Goal: Transaction & Acquisition: Purchase product/service

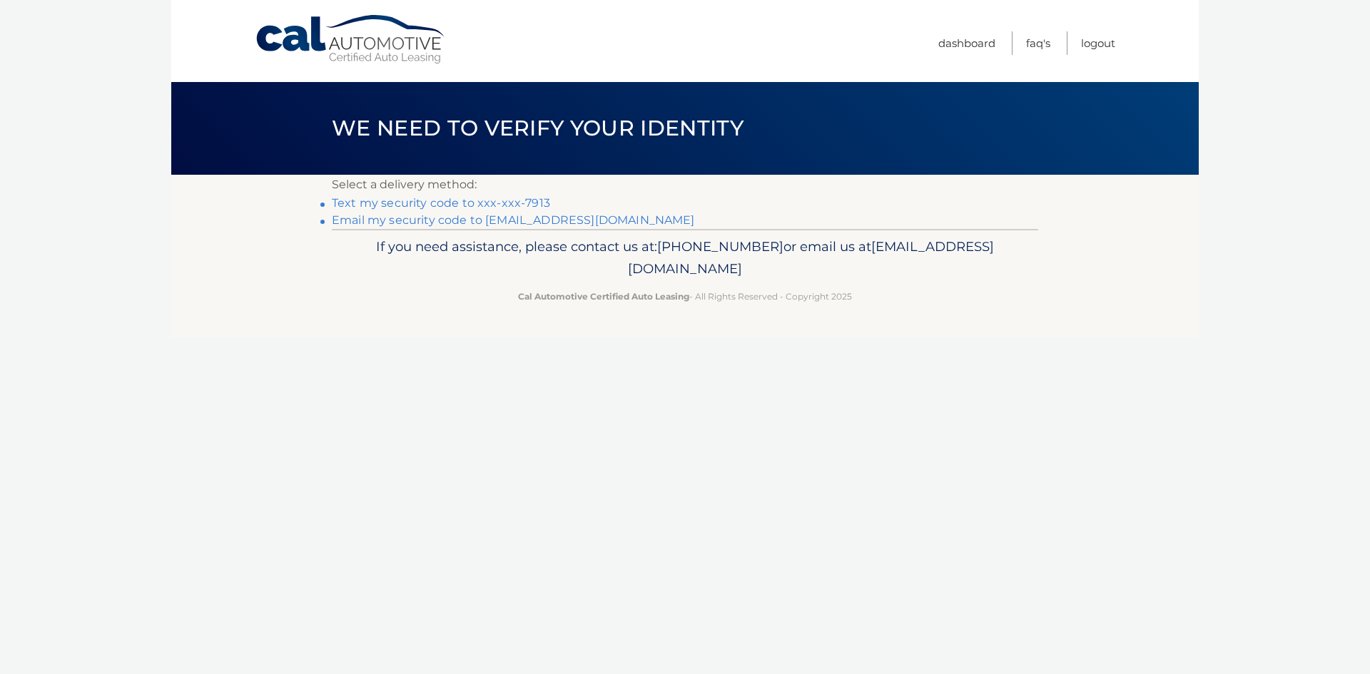
click at [499, 204] on link "Text my security code to xxx-xxx-7913" at bounding box center [441, 203] width 218 height 14
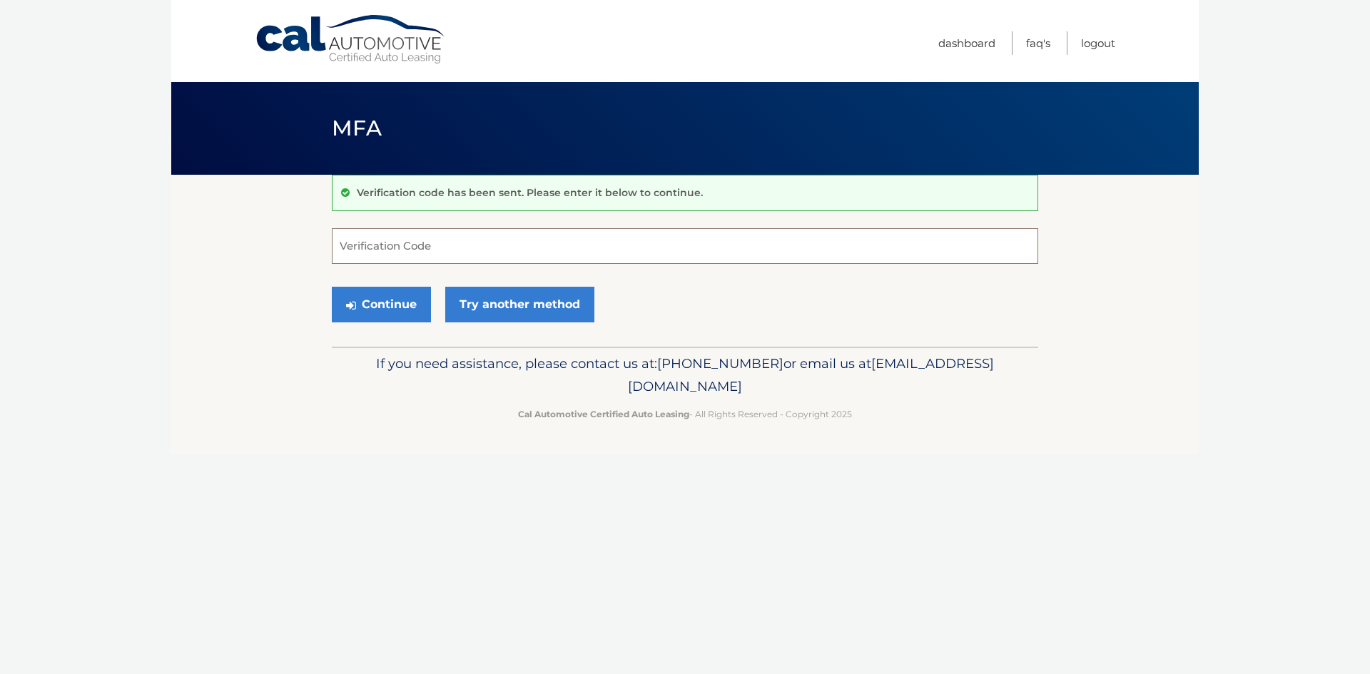
click at [502, 239] on input "Verification Code" at bounding box center [685, 246] width 706 height 36
click at [469, 258] on input "Verification Code" at bounding box center [685, 246] width 706 height 36
type input "980796"
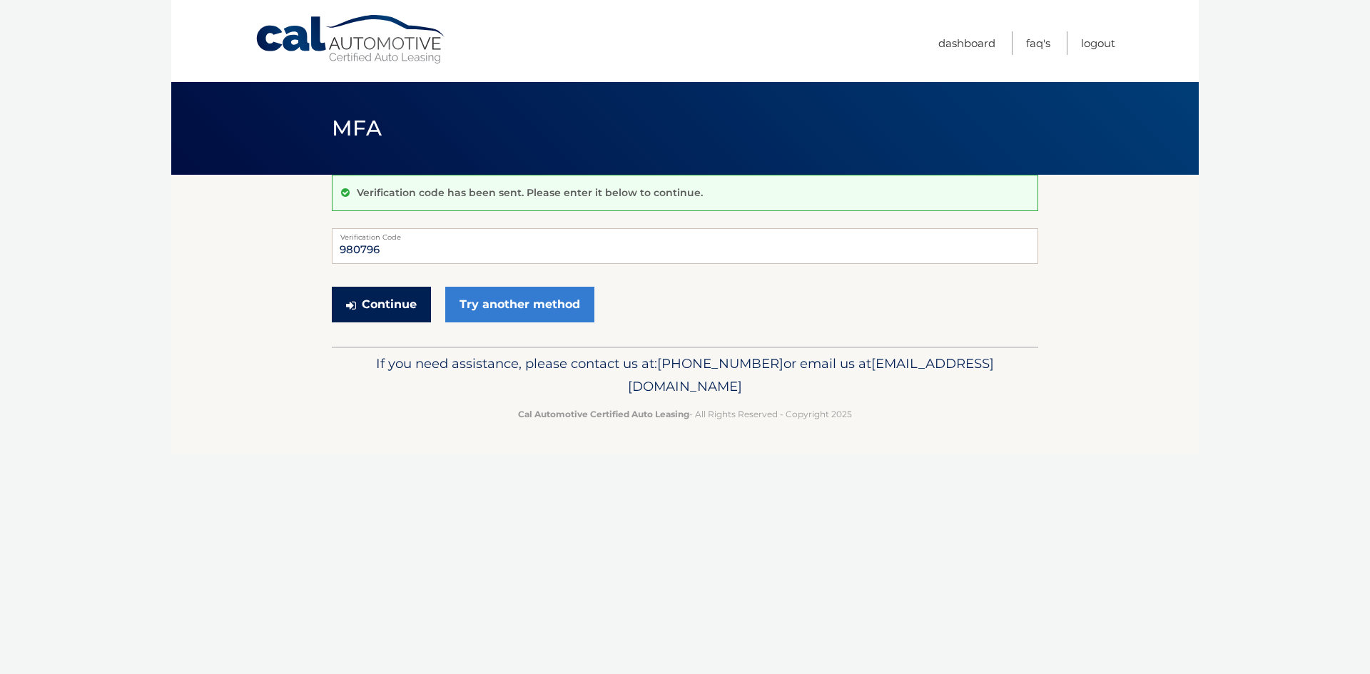
click at [390, 310] on button "Continue" at bounding box center [381, 305] width 99 height 36
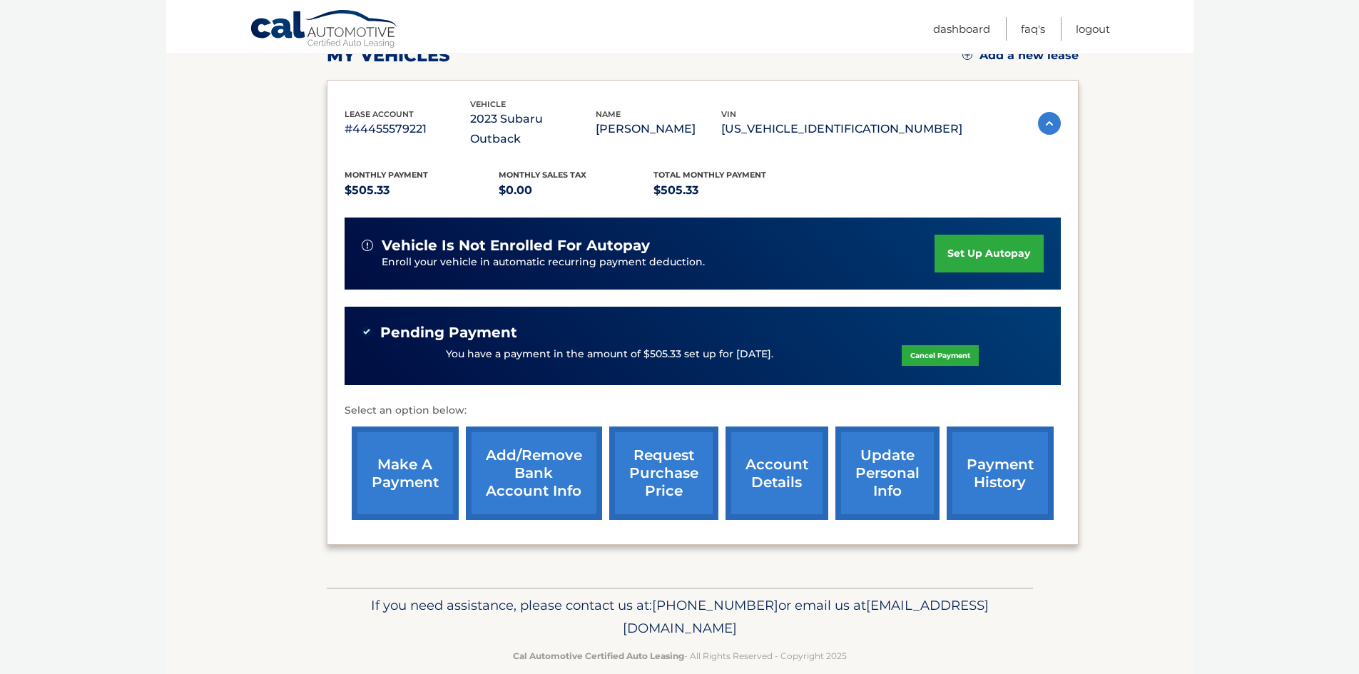
scroll to position [218, 0]
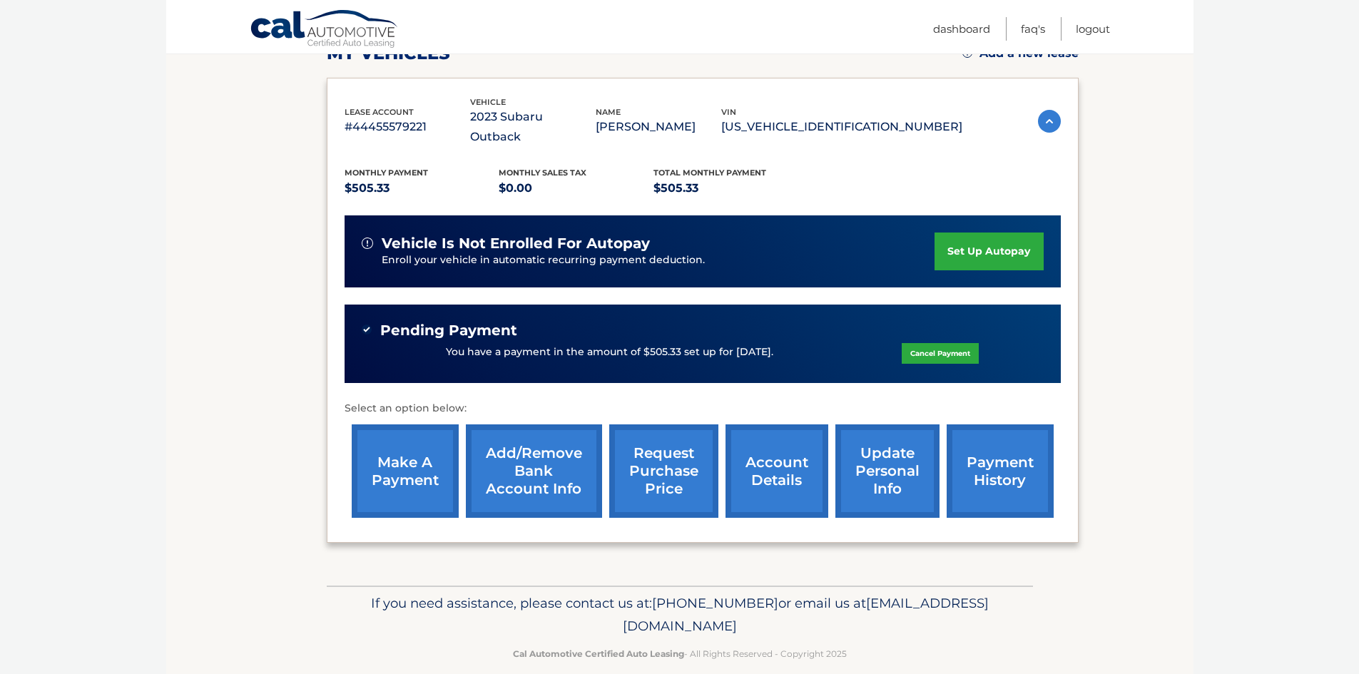
click at [421, 454] on link "make a payment" at bounding box center [405, 470] width 107 height 93
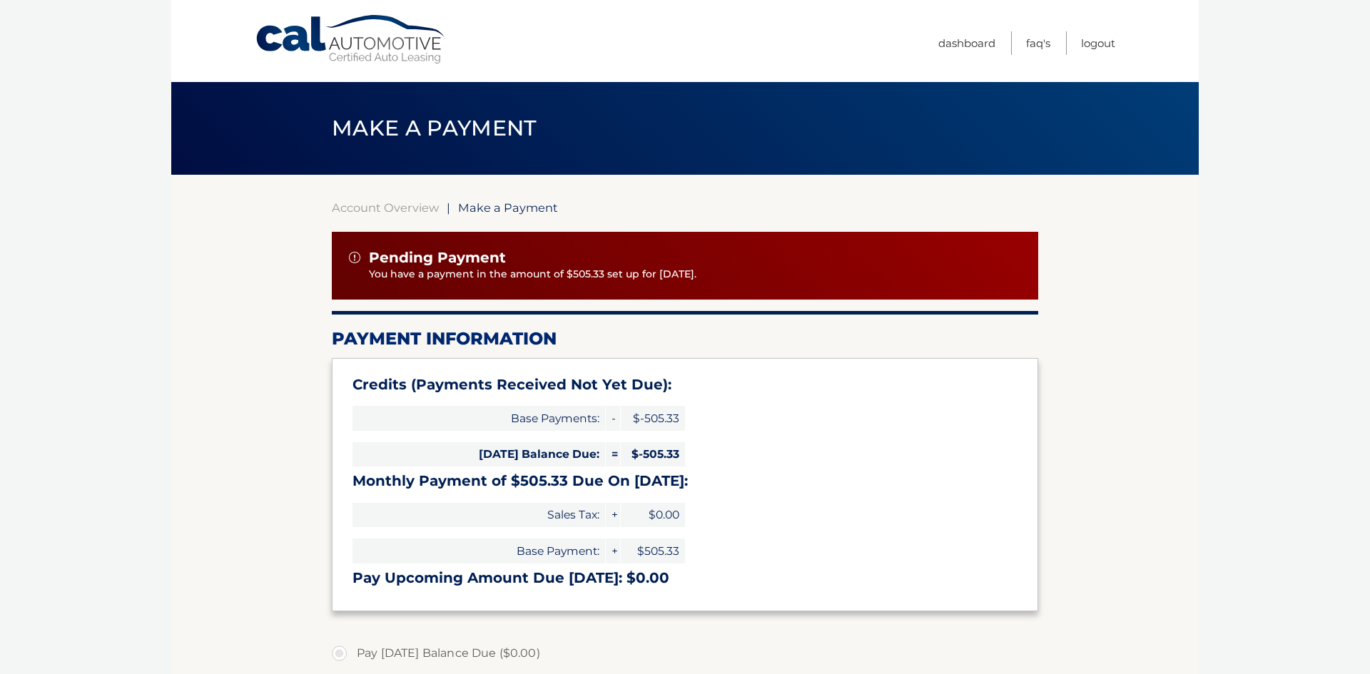
select select "MmE5ODhiYjMtMTY0NC00ZTczLTg3NzUtOGJkYTI0Mzk0OGU4"
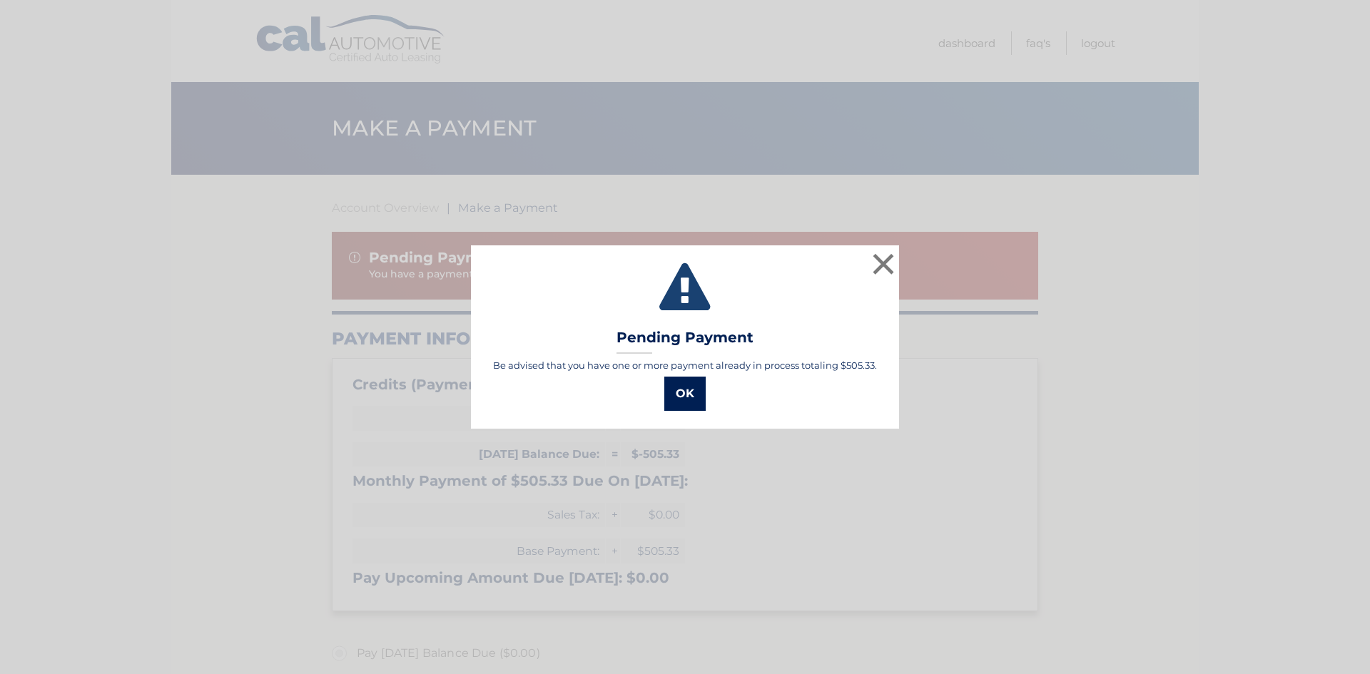
click at [685, 392] on button "OK" at bounding box center [684, 394] width 41 height 34
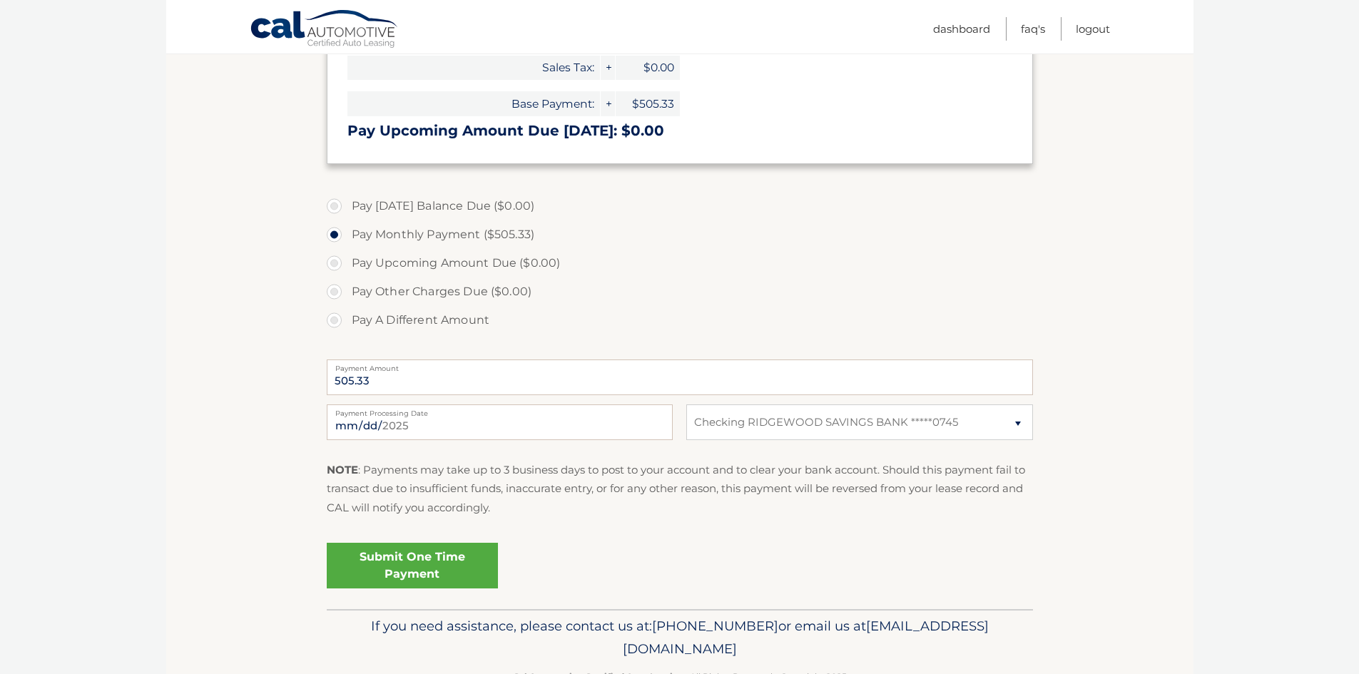
scroll to position [490, 0]
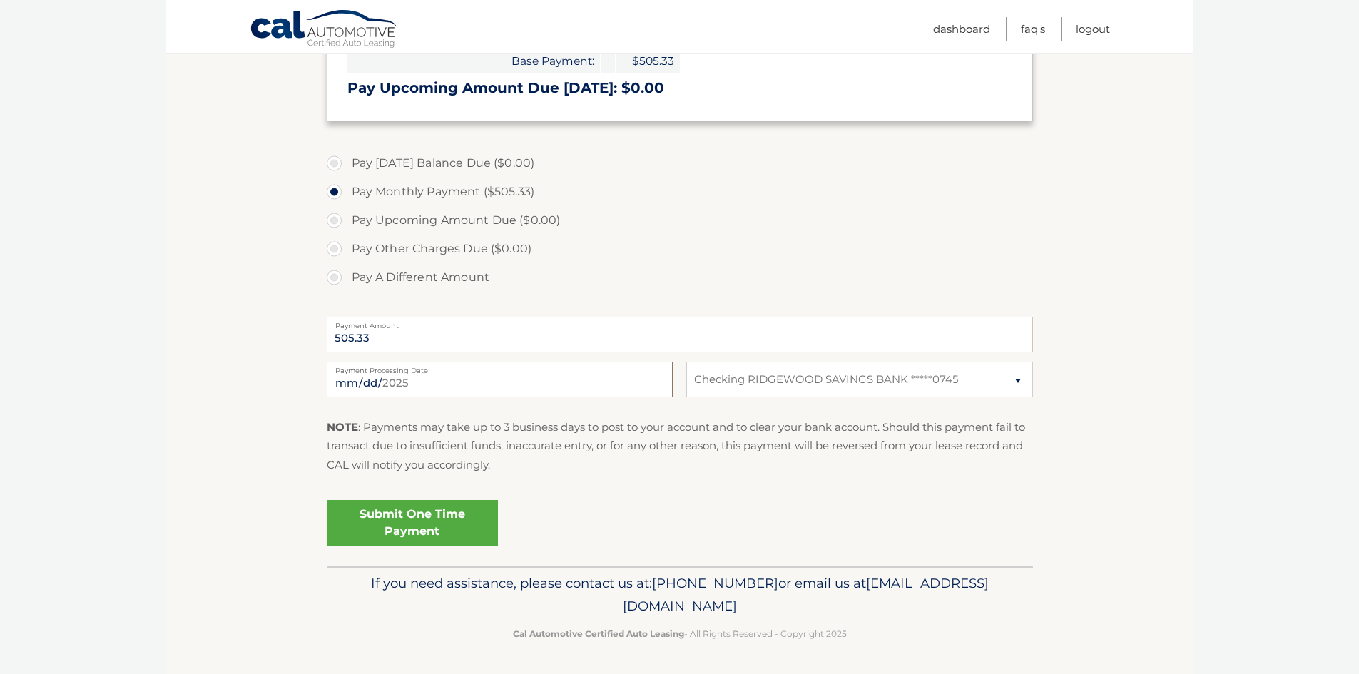
click at [435, 383] on input "[DATE]" at bounding box center [500, 380] width 346 height 36
click at [558, 422] on p "NOTE : Payments may take up to 3 business days to post to your account and to c…" at bounding box center [680, 446] width 706 height 56
click at [335, 380] on input "2025-08-20" at bounding box center [500, 380] width 346 height 36
type input "2025-09-25"
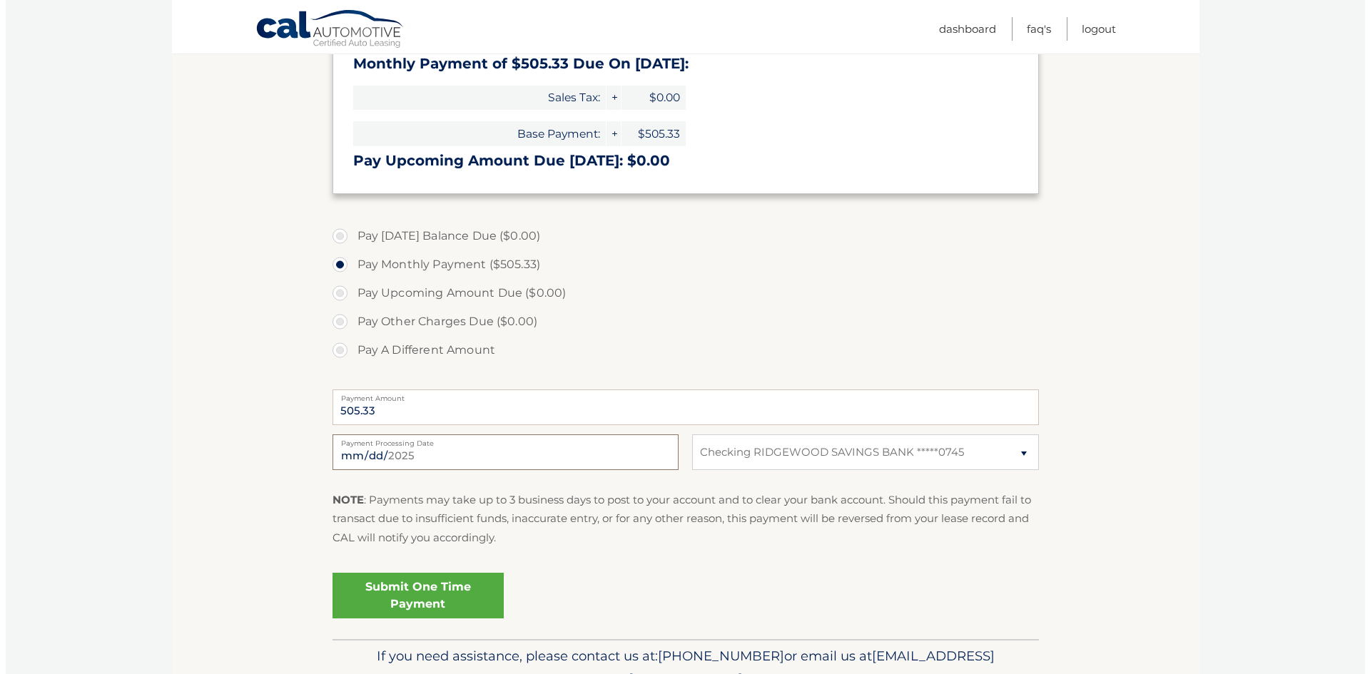
scroll to position [419, 0]
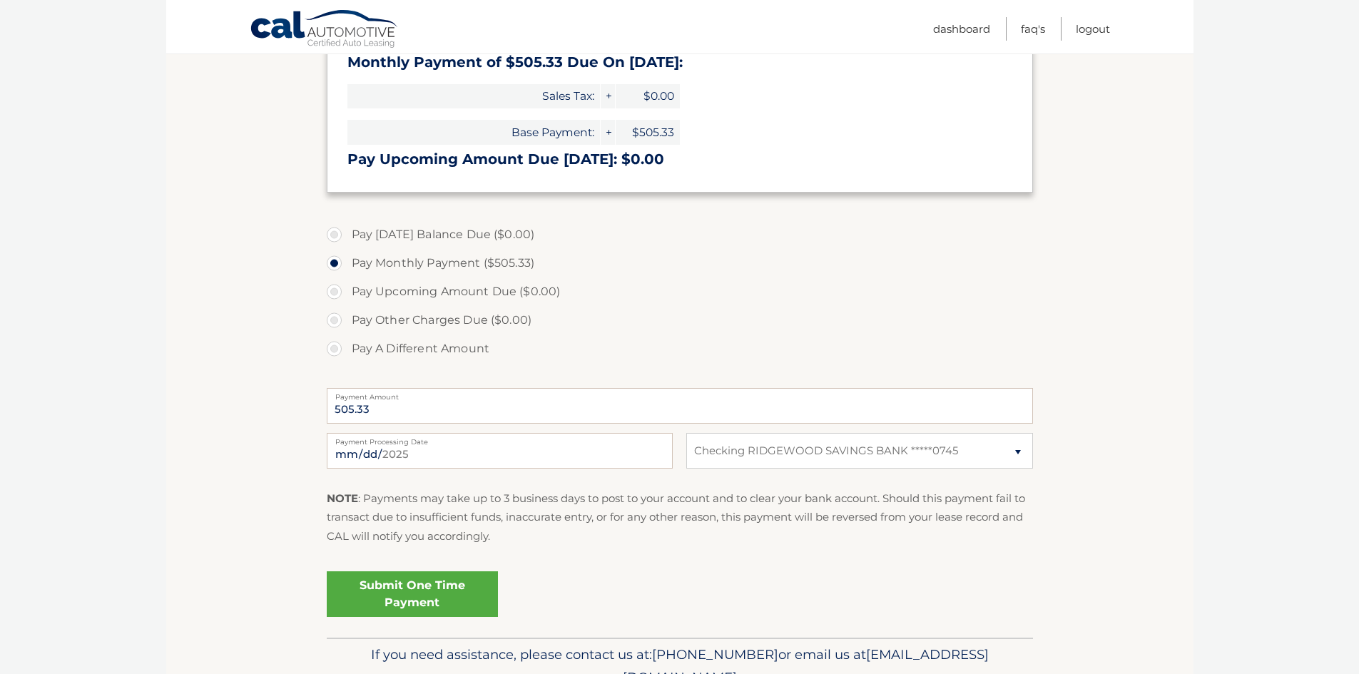
click at [438, 581] on link "Submit One Time Payment" at bounding box center [412, 594] width 171 height 46
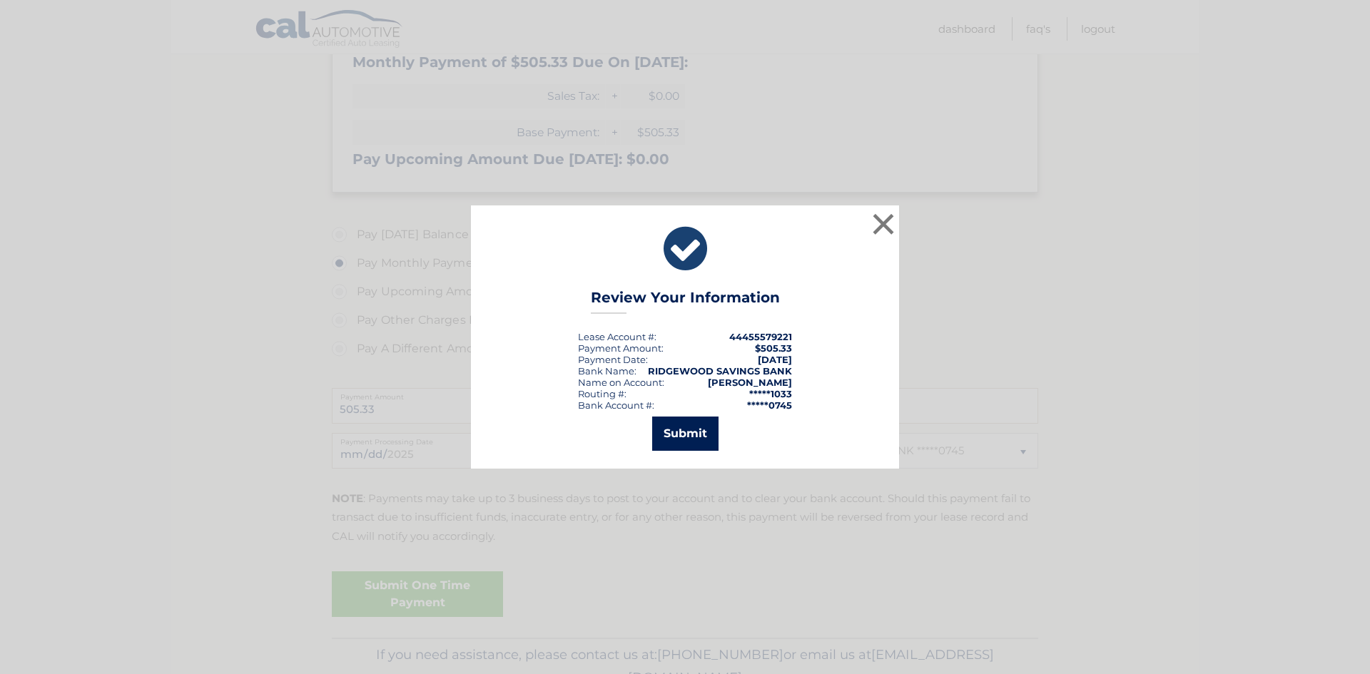
click at [688, 438] on button "Submit" at bounding box center [685, 434] width 66 height 34
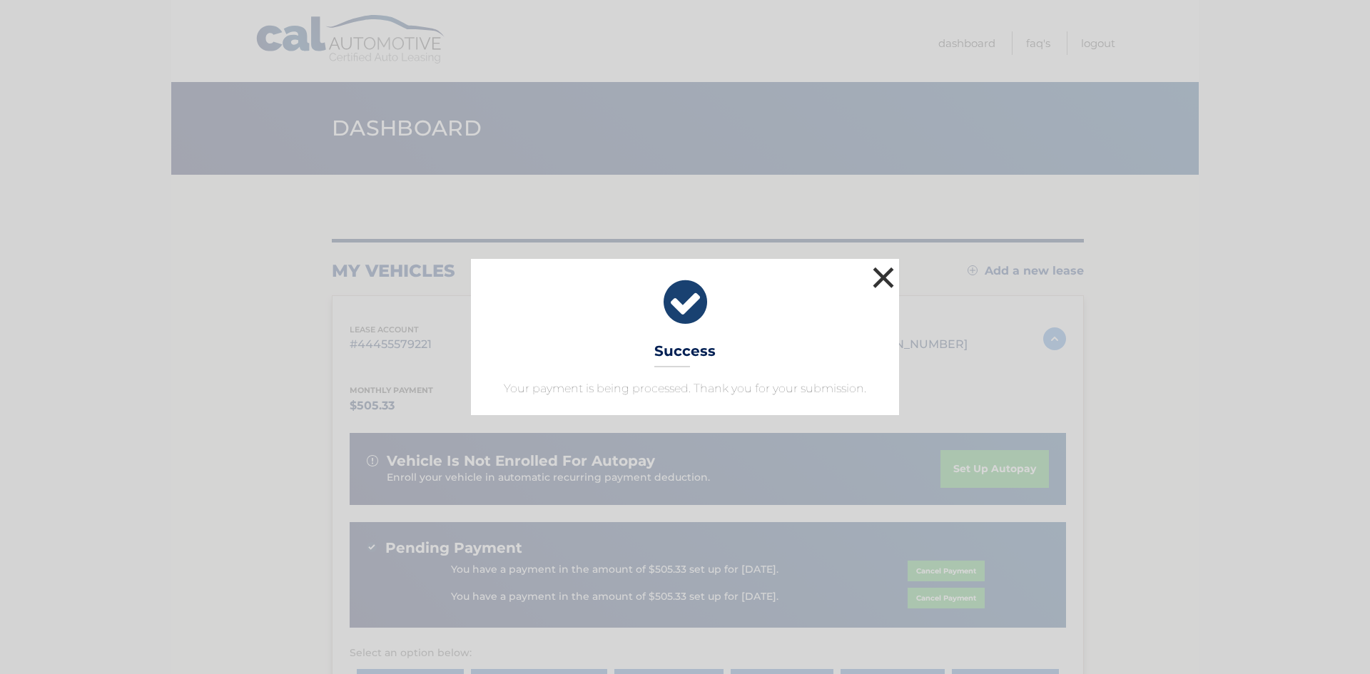
click at [883, 272] on button "×" at bounding box center [883, 277] width 29 height 29
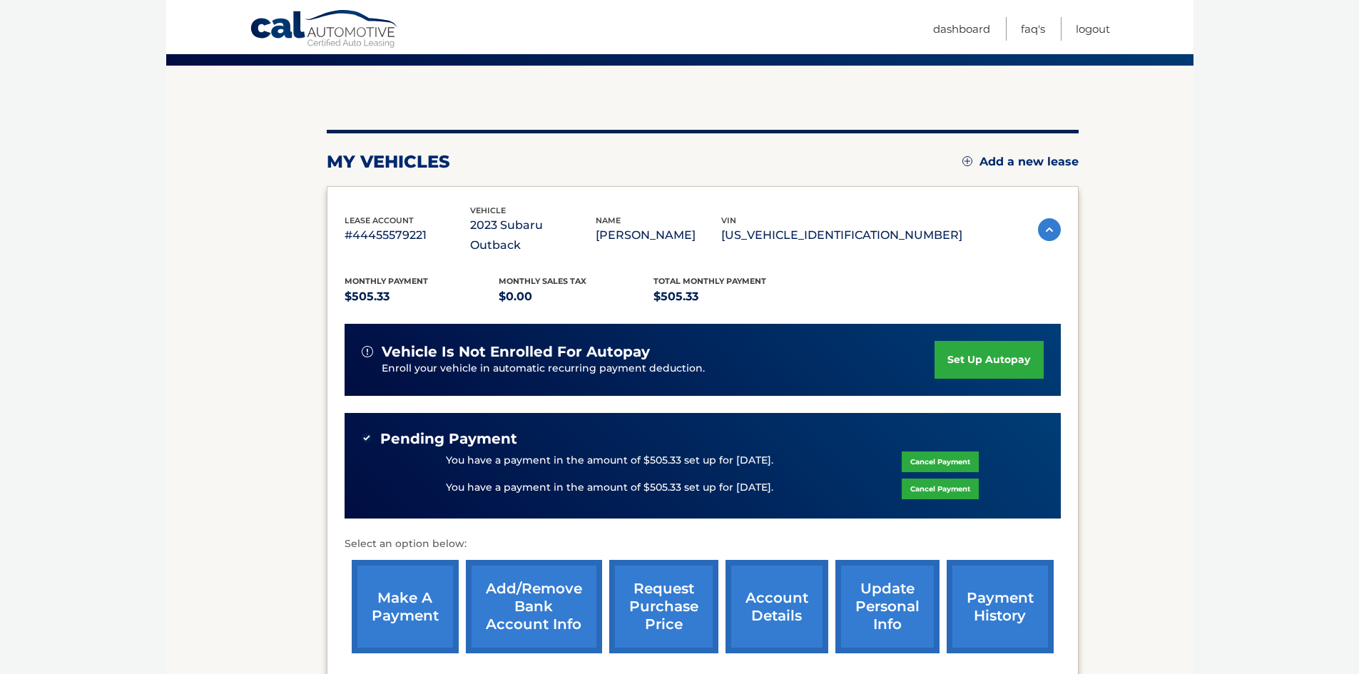
scroll to position [245, 0]
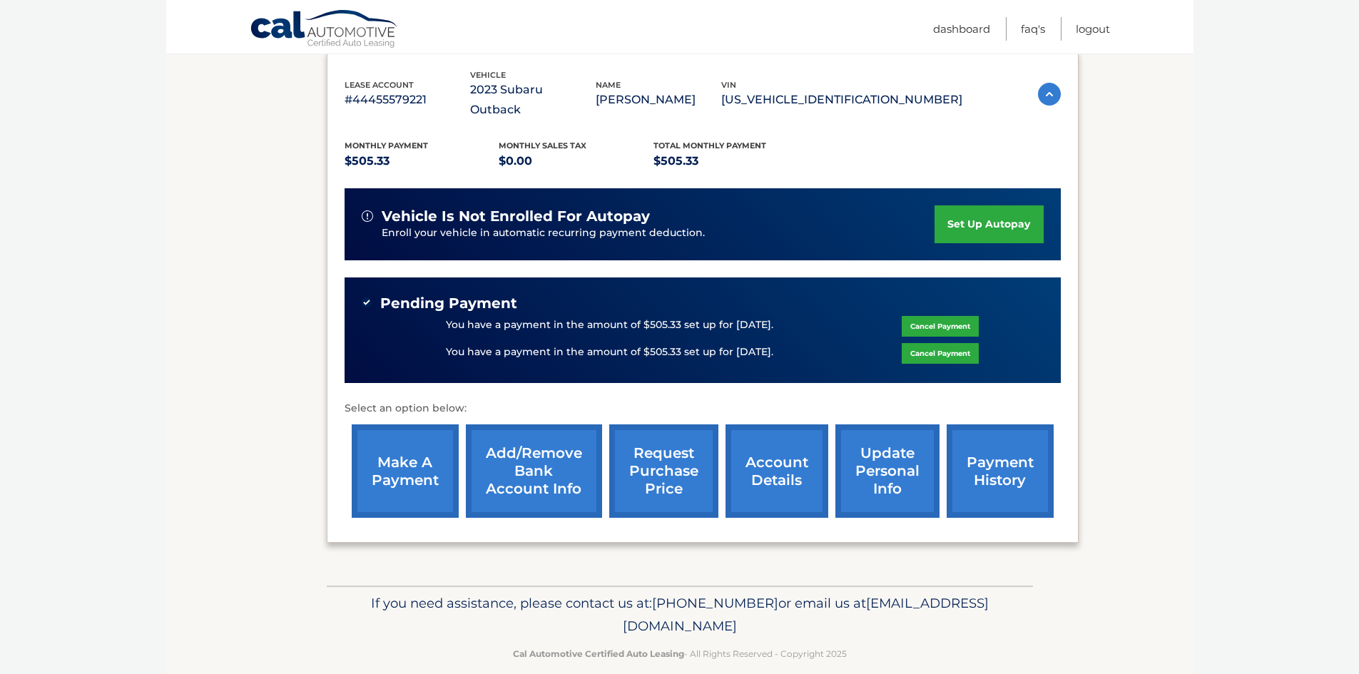
click at [388, 458] on link "make a payment" at bounding box center [405, 470] width 107 height 93
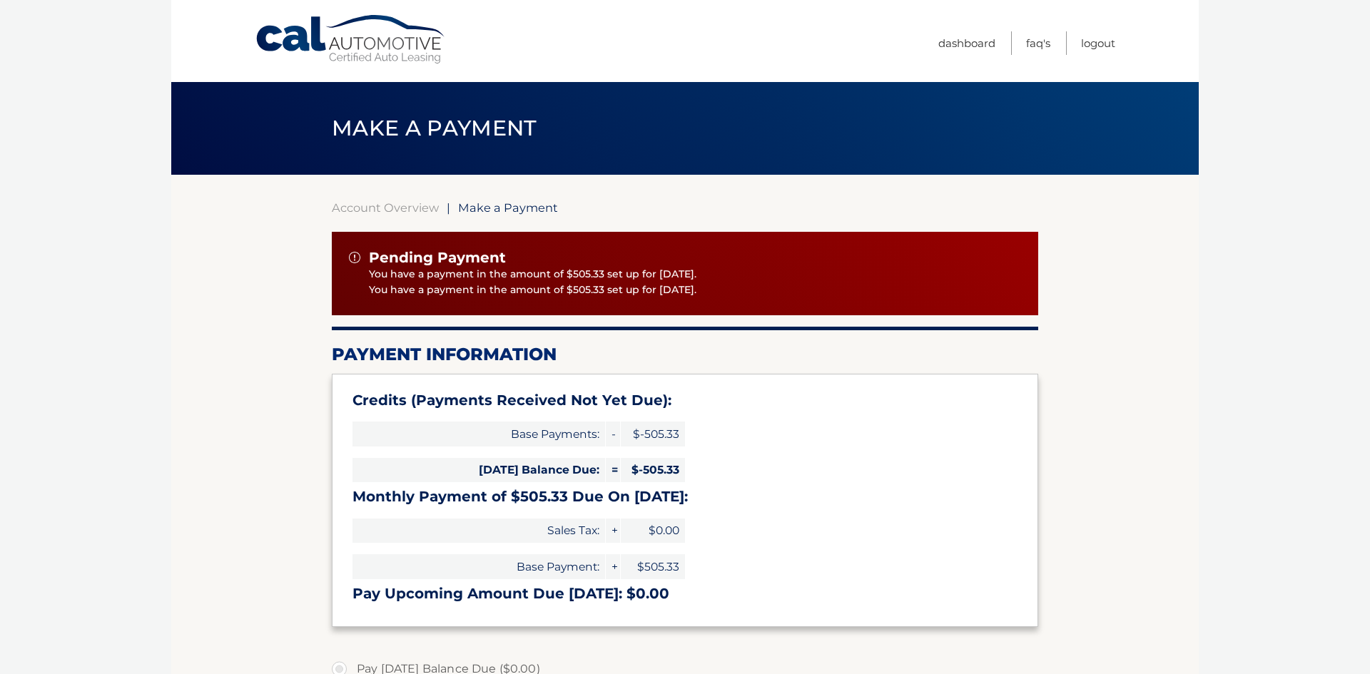
select select "MmE5ODhiYjMtMTY0NC00ZTczLTg3NzUtOGJkYTI0Mzk0OGU4"
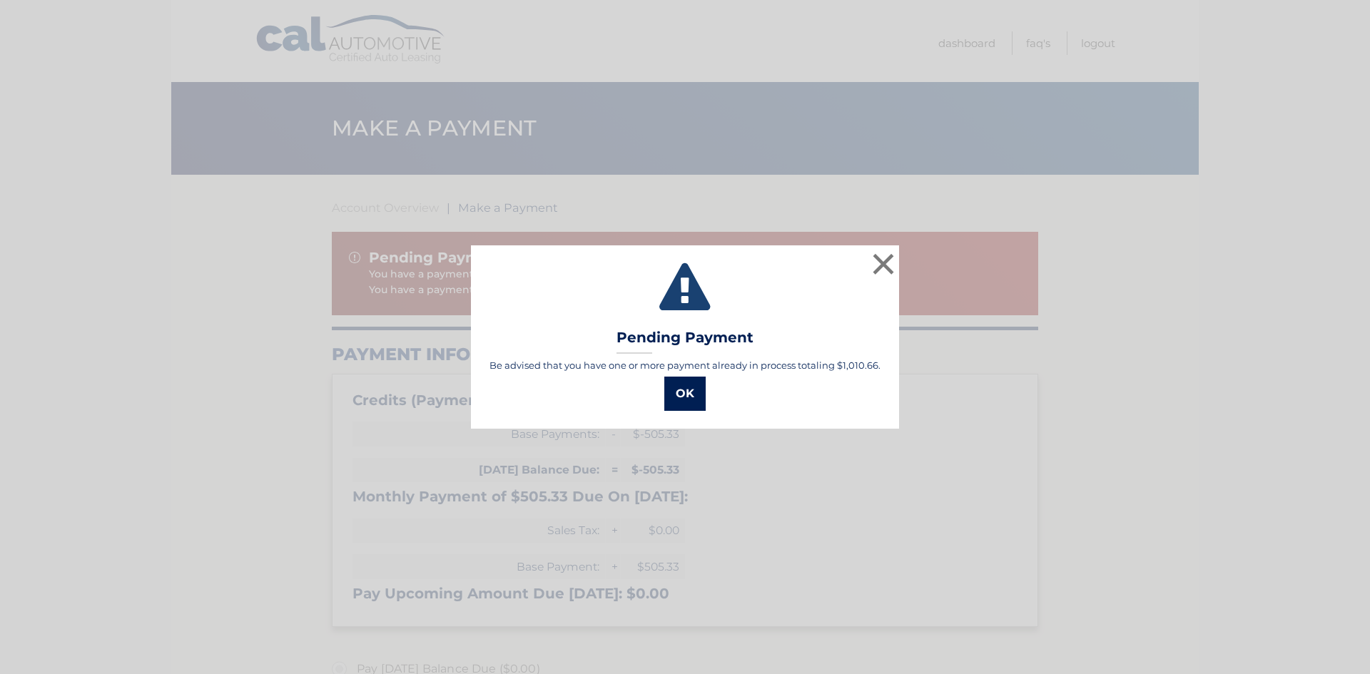
click at [686, 392] on button "OK" at bounding box center [684, 394] width 41 height 34
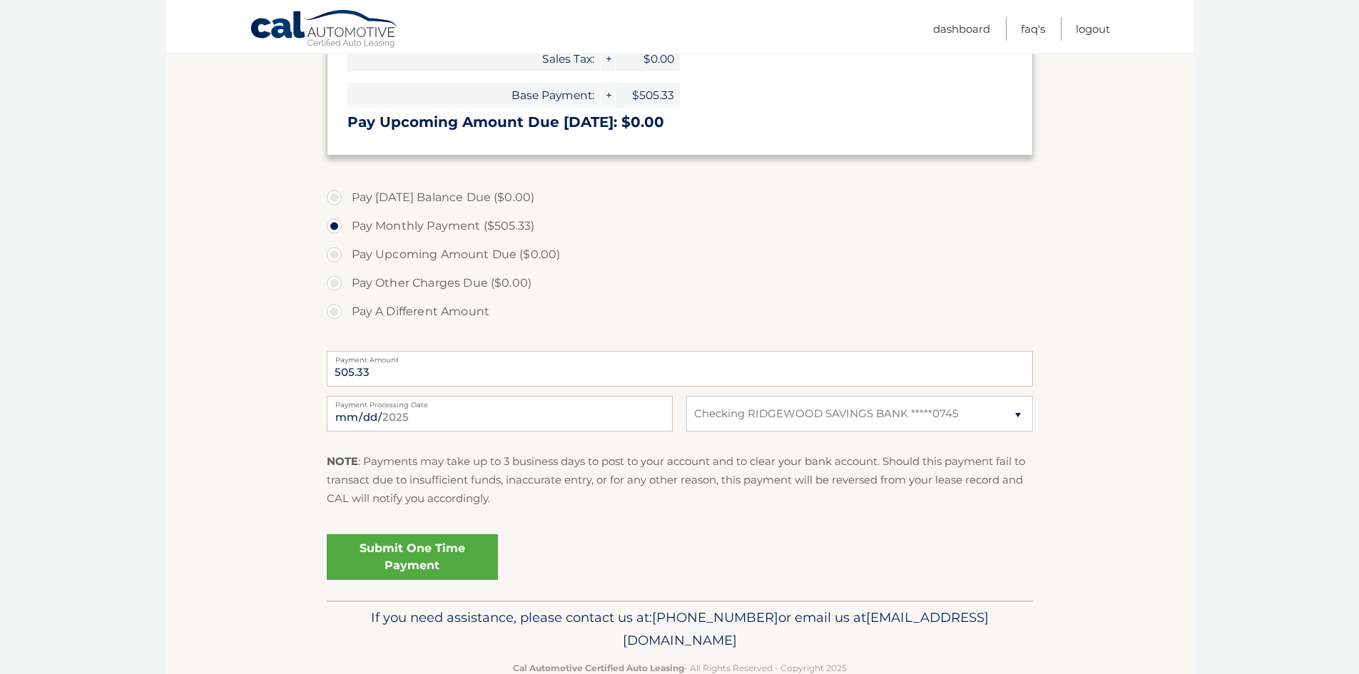
scroll to position [499, 0]
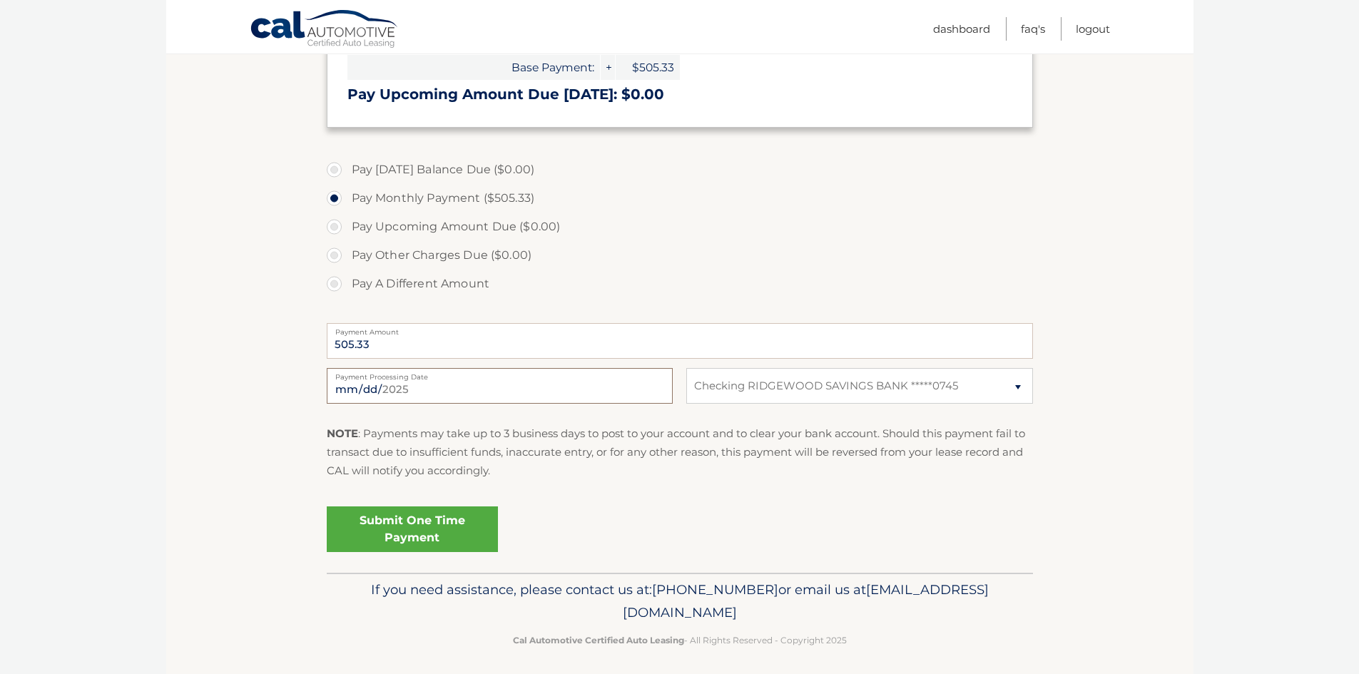
click at [437, 393] on input "[DATE]" at bounding box center [500, 386] width 346 height 36
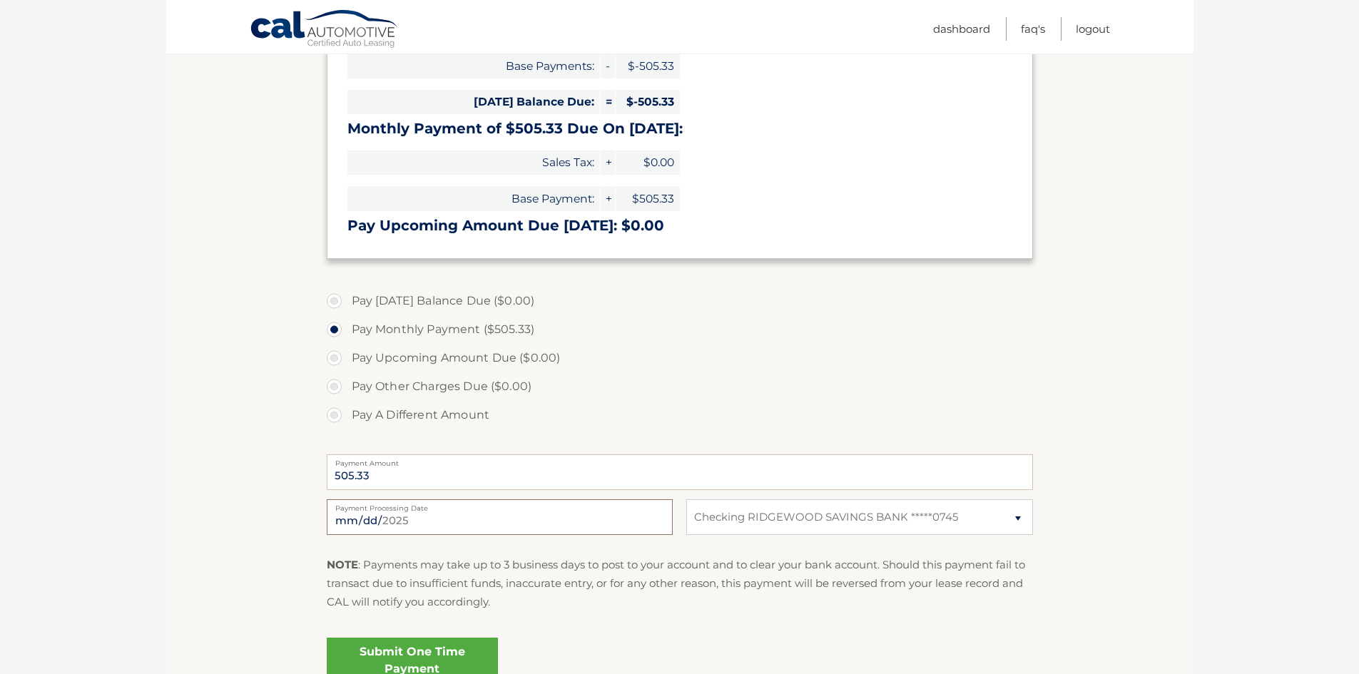
scroll to position [506, 0]
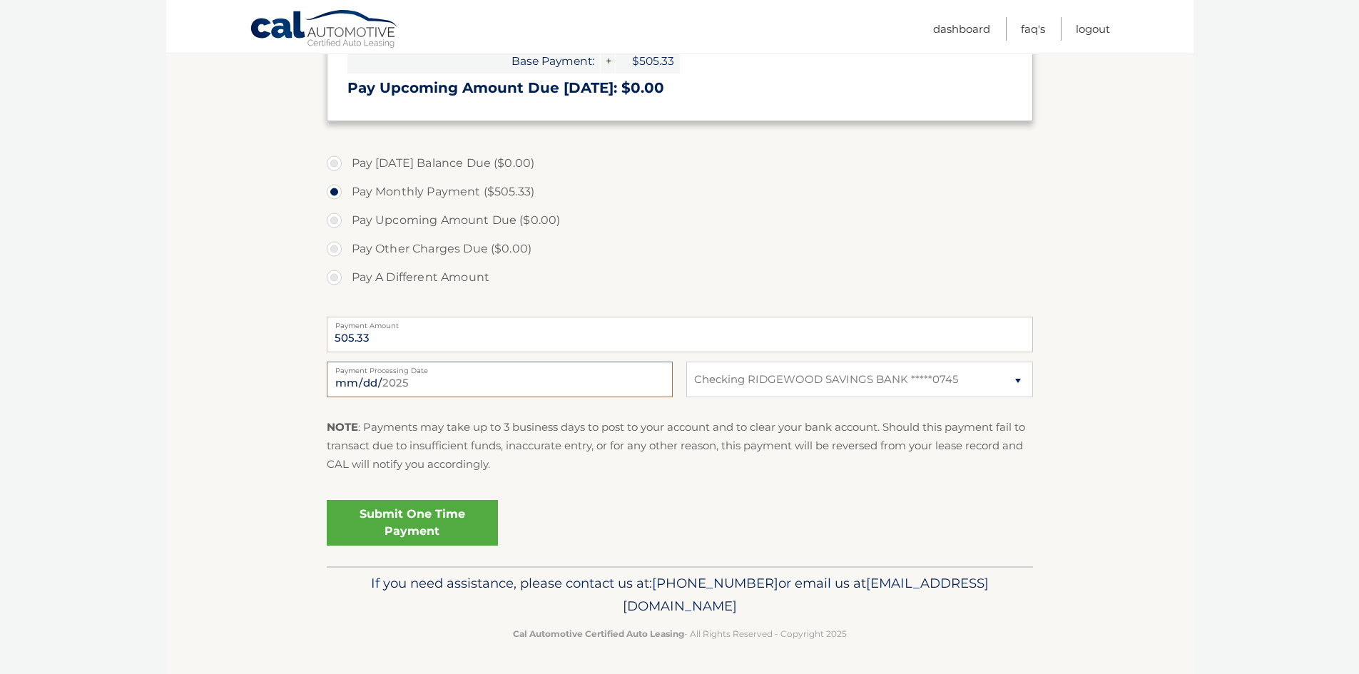
click at [368, 375] on input "[DATE]" at bounding box center [500, 380] width 346 height 36
click at [380, 377] on input "2025-08-20" at bounding box center [500, 380] width 346 height 36
click at [368, 385] on input "2025-10-20" at bounding box center [500, 380] width 346 height 36
type input "2025-10-24"
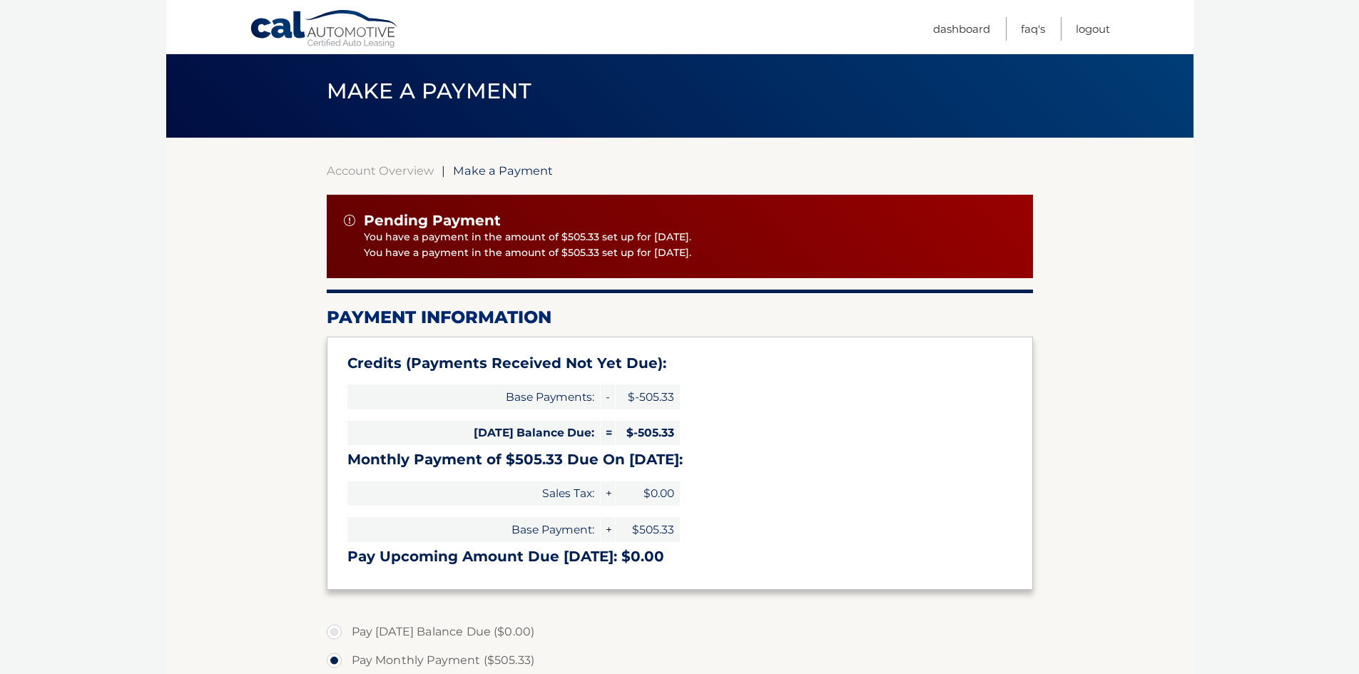
scroll to position [71, 0]
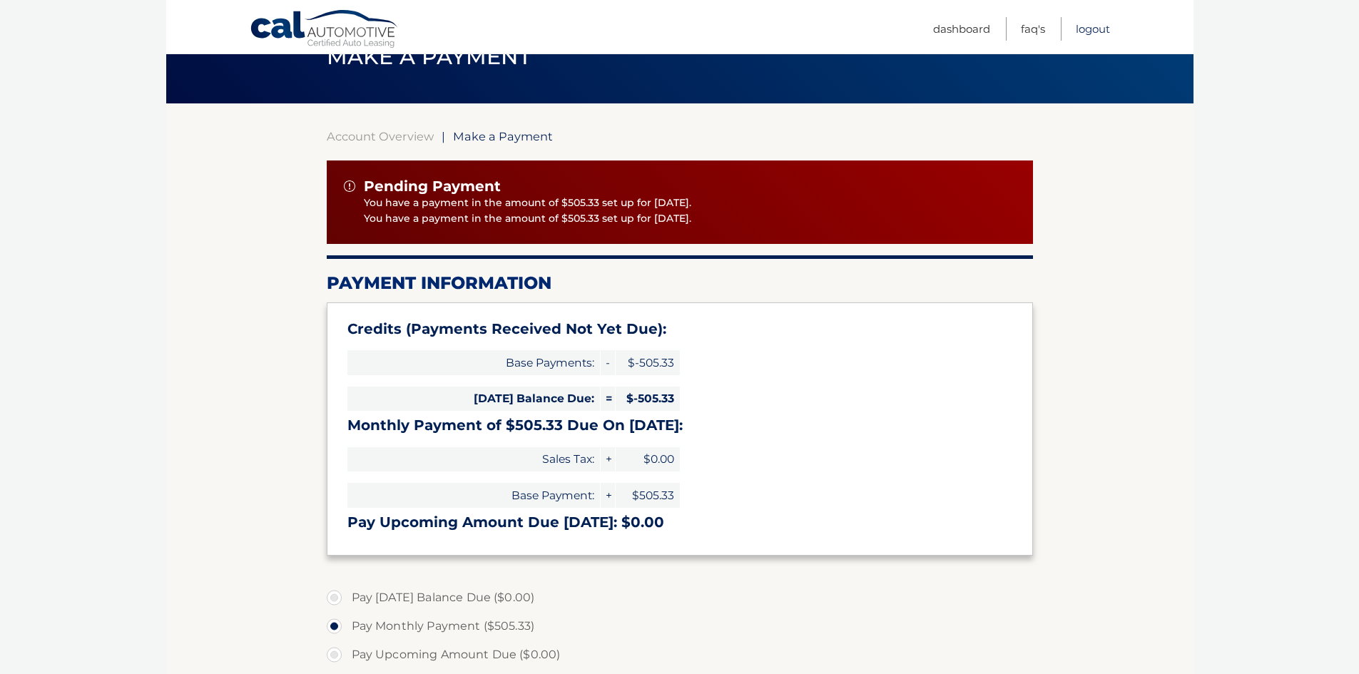
click at [1096, 27] on link "Logout" at bounding box center [1093, 29] width 34 height 24
